Goal: Task Accomplishment & Management: Use online tool/utility

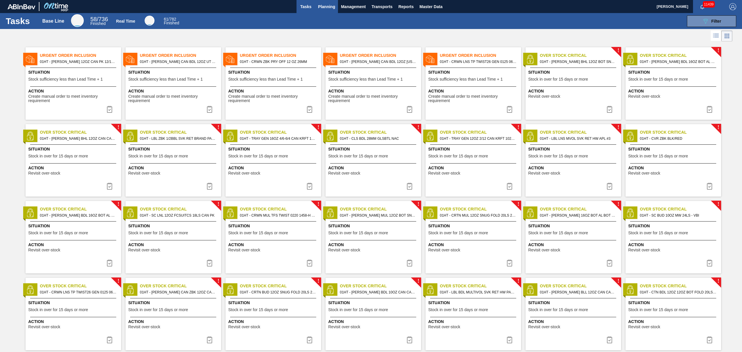
click at [327, 7] on span "Planning" at bounding box center [326, 6] width 17 height 7
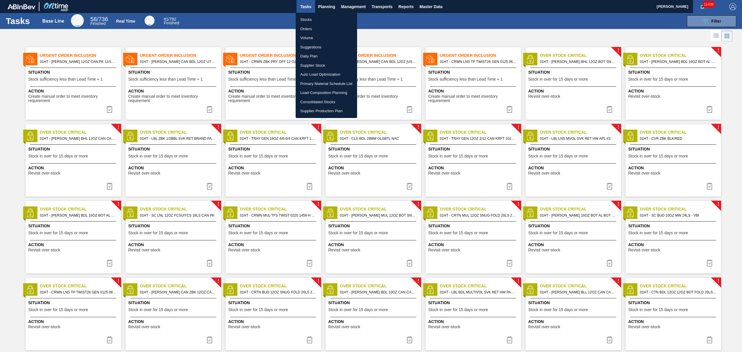
click at [309, 44] on li "Suggestions" at bounding box center [325, 47] width 61 height 9
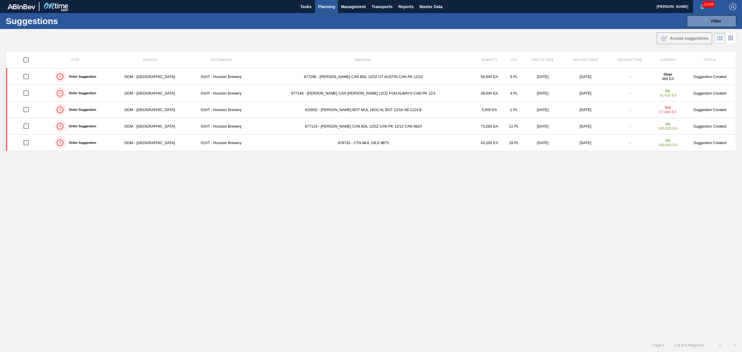
type from "[DATE]"
type to "[DATE]"
click at [711, 19] on span "Filter" at bounding box center [716, 21] width 10 height 5
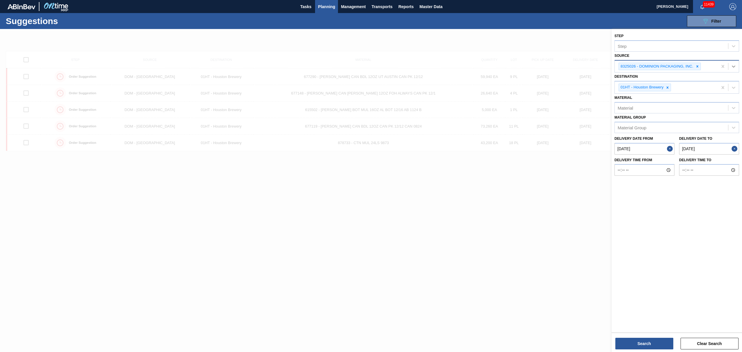
click at [732, 65] on icon at bounding box center [733, 66] width 6 height 6
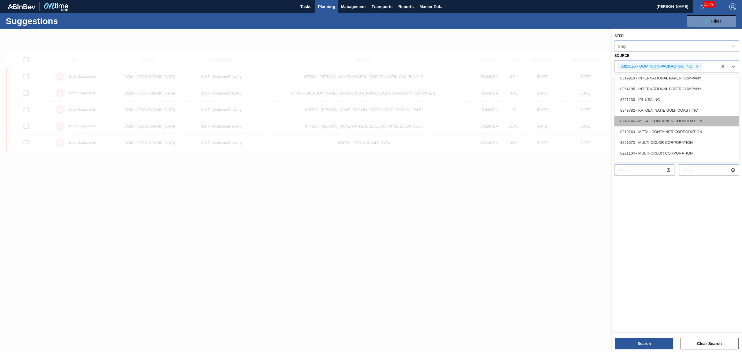
scroll to position [160, 0]
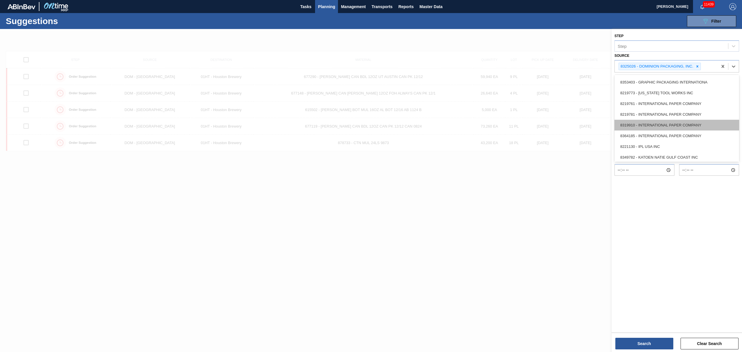
click at [649, 122] on div "8319910 - INTERNATIONAL PAPER COMPANY" at bounding box center [676, 125] width 125 height 11
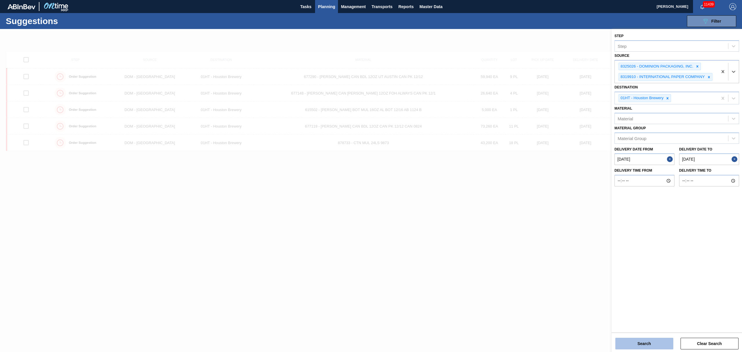
click at [639, 341] on button "Search" at bounding box center [644, 343] width 58 height 12
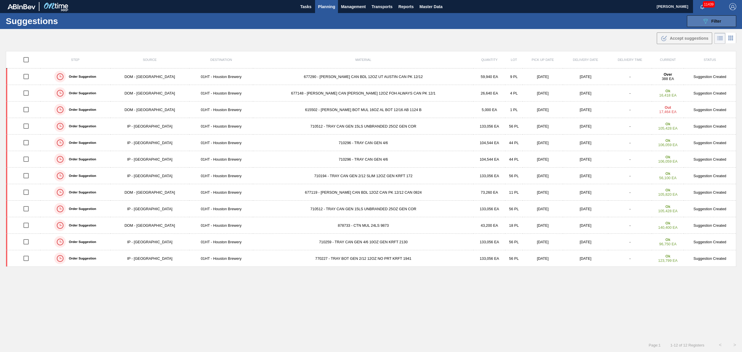
click at [704, 21] on icon "089F7B8B-B2A5-4AFE-B5C0-19BA573D28AC" at bounding box center [705, 21] width 7 height 7
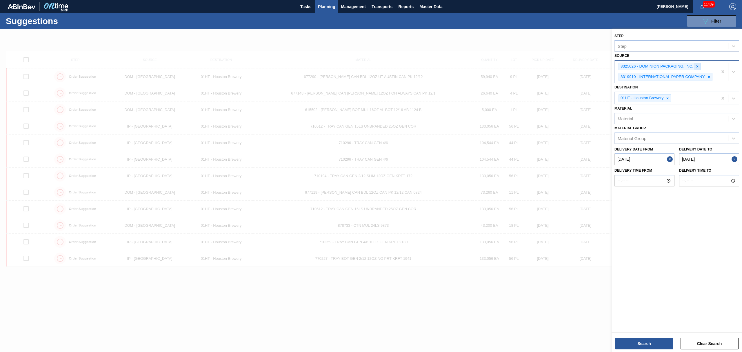
click at [698, 66] on icon at bounding box center [697, 66] width 4 height 4
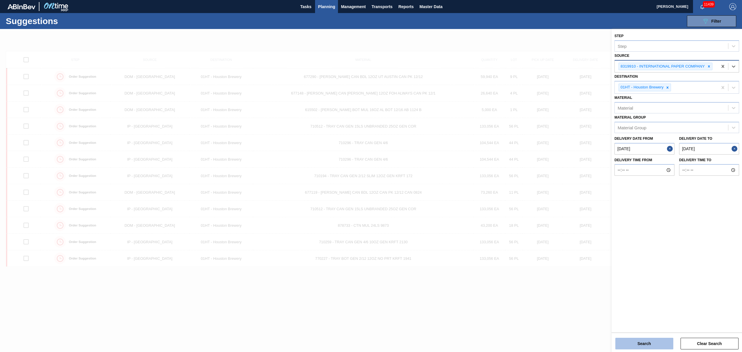
click at [655, 345] on button "Search" at bounding box center [644, 343] width 58 height 12
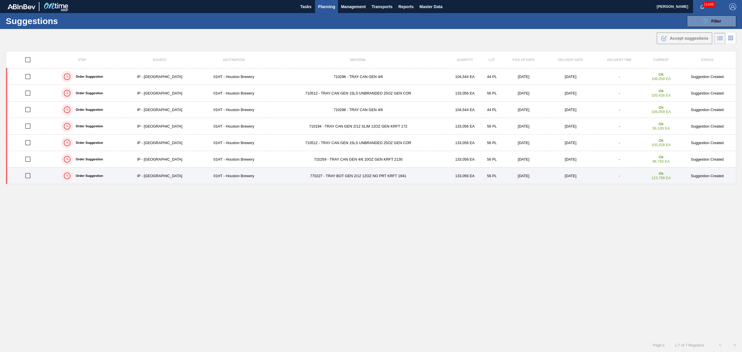
click at [29, 176] on input "checkbox" at bounding box center [28, 175] width 12 height 12
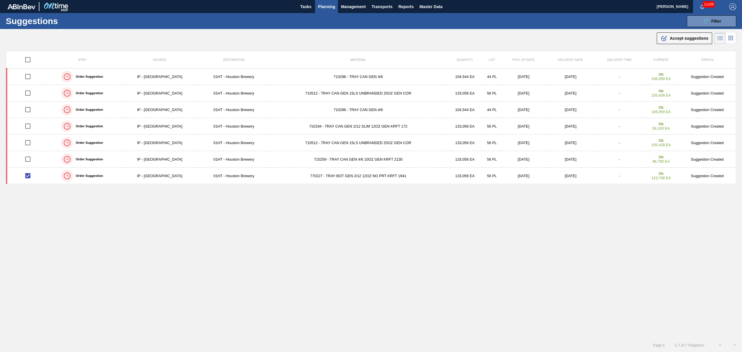
click at [663, 39] on icon ".b{fill:var(--color-action-default)}" at bounding box center [663, 38] width 7 height 7
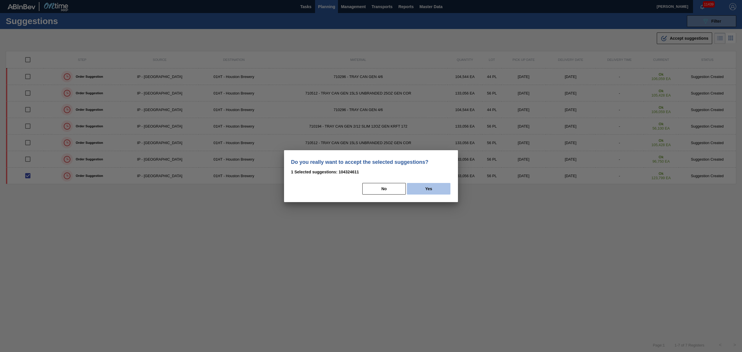
click at [418, 188] on button "Yes" at bounding box center [428, 189] width 43 height 12
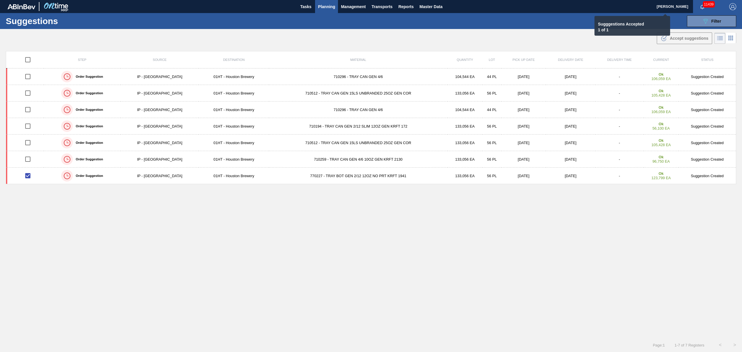
checkbox input "false"
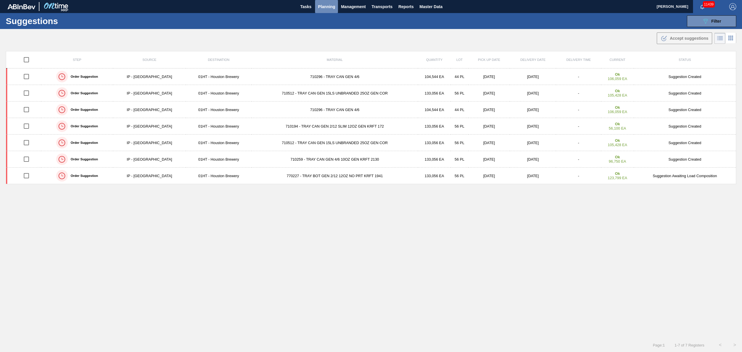
click at [326, 6] on span "Planning" at bounding box center [326, 6] width 17 height 7
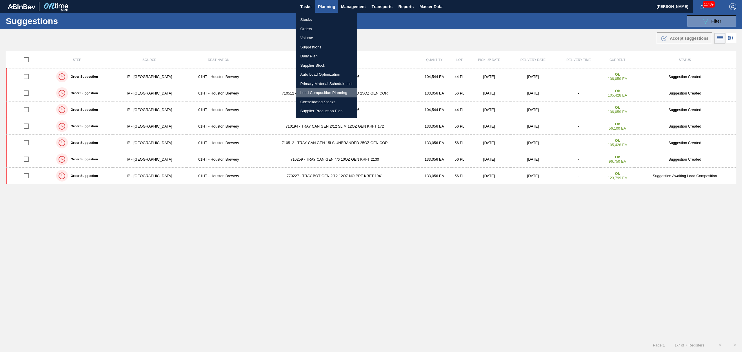
click at [324, 88] on li "Load Composition Planning" at bounding box center [325, 92] width 61 height 9
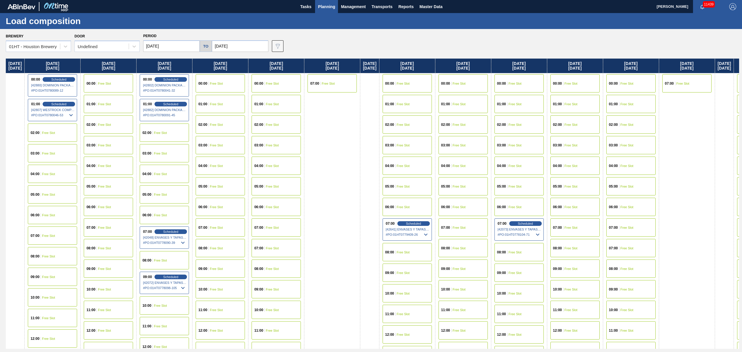
click at [174, 48] on input "[DATE]" at bounding box center [171, 46] width 56 height 12
click at [188, 105] on div "25" at bounding box center [188, 107] width 8 height 8
type input "[DATE]"
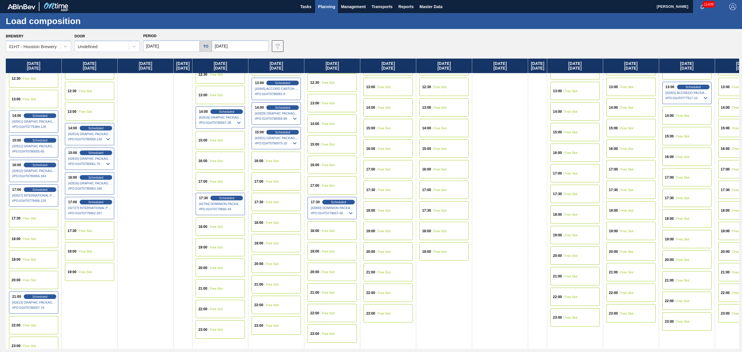
scroll to position [293, 0]
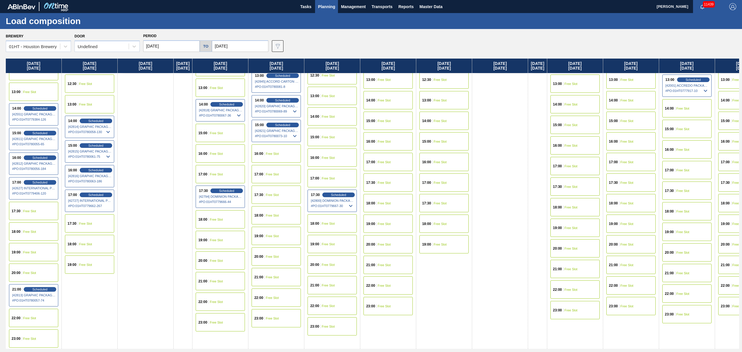
click at [85, 238] on div "18:00 Free Slot" at bounding box center [89, 244] width 49 height 18
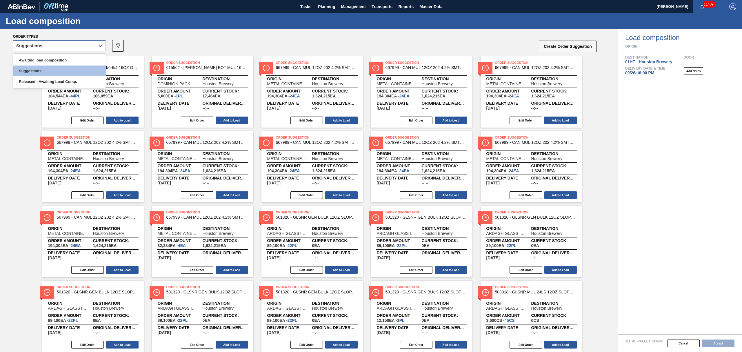
click at [65, 48] on div "Suggestions" at bounding box center [53, 46] width 81 height 8
click at [54, 58] on div "Awaiting load composition" at bounding box center [59, 60] width 93 height 11
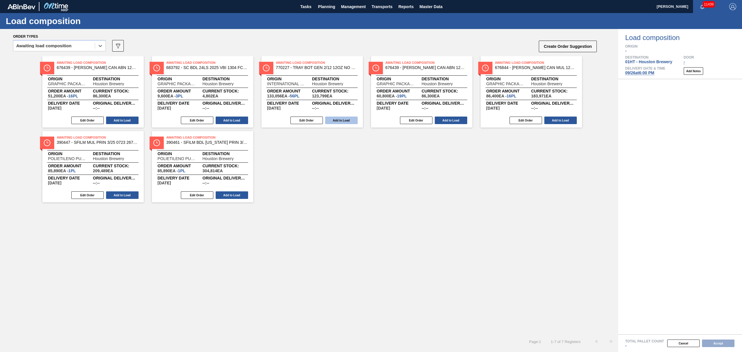
click at [340, 117] on button "Add to Load" at bounding box center [341, 120] width 32 height 8
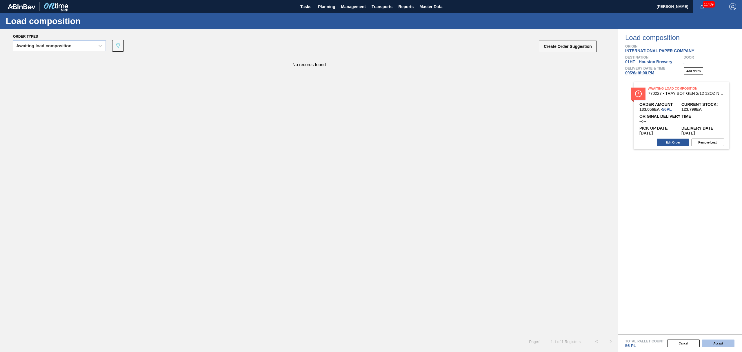
click at [721, 342] on button "Accept" at bounding box center [718, 343] width 32 height 8
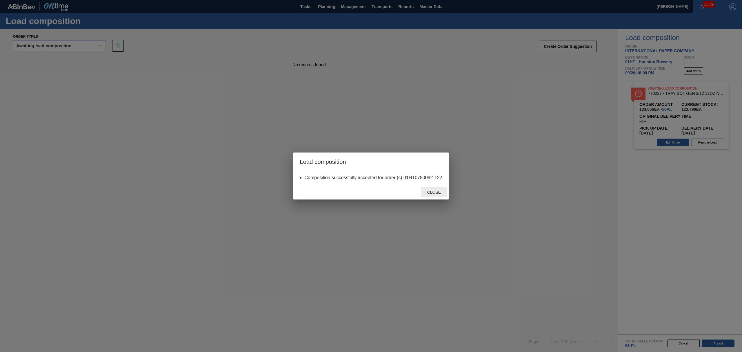
click at [434, 194] on div "Close" at bounding box center [433, 192] width 25 height 11
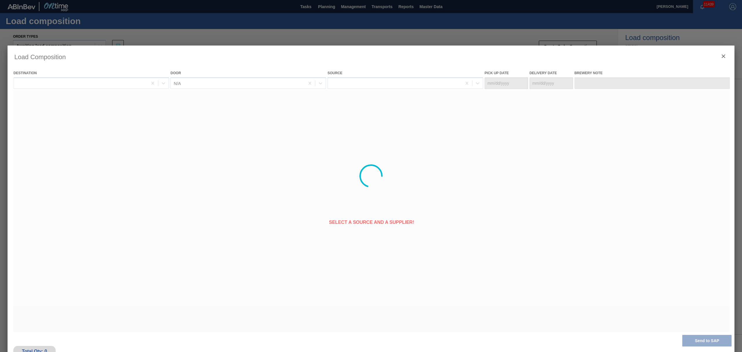
type Date "[DATE]"
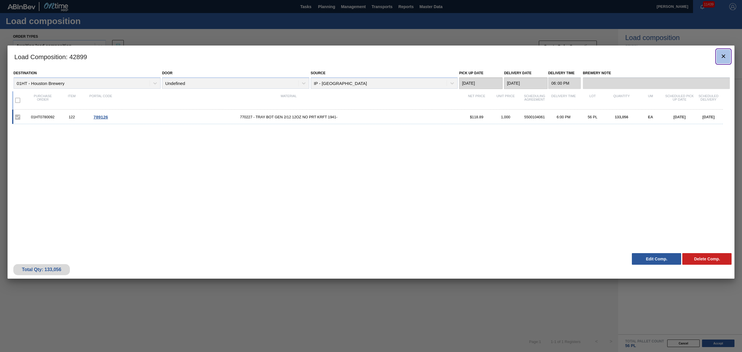
click at [726, 57] on icon "botão de ícone" at bounding box center [723, 56] width 7 height 7
